Goal: Information Seeking & Learning: Learn about a topic

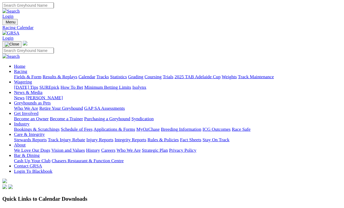
scroll to position [198, 0]
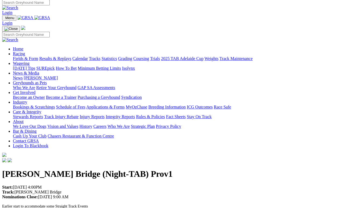
scroll to position [2, 0]
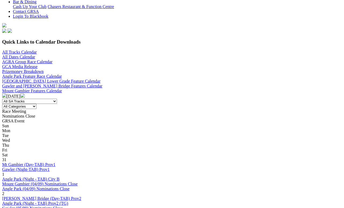
scroll to position [145, 0]
